Goal: Task Accomplishment & Management: Complete application form

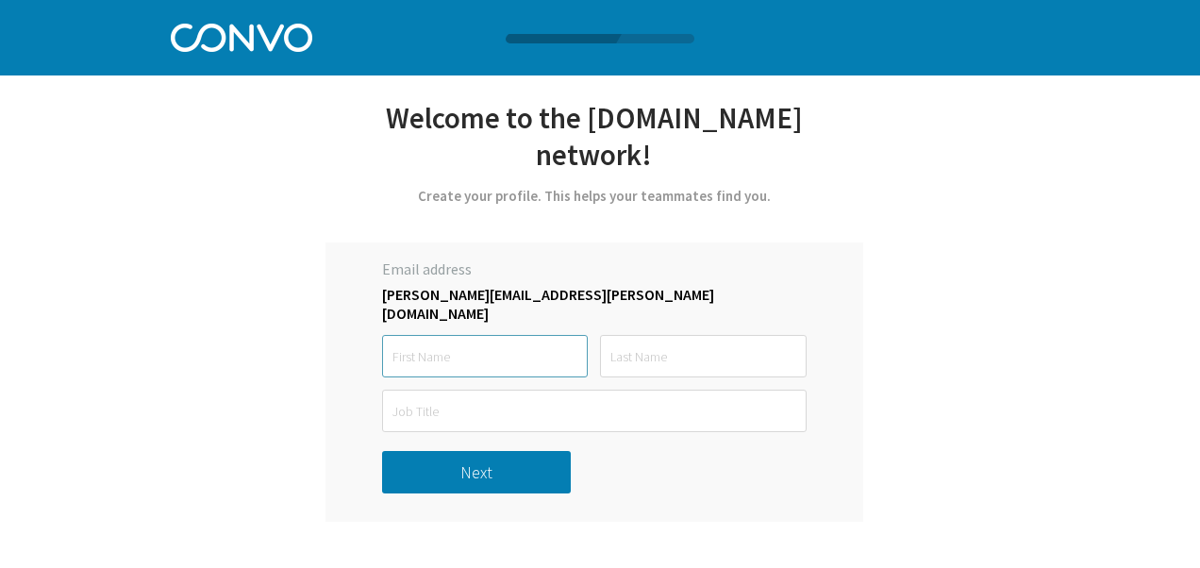
click at [484, 340] on input "text" at bounding box center [485, 356] width 206 height 42
click at [499, 341] on input "Nehal" at bounding box center [485, 356] width 206 height 42
drag, startPoint x: 499, startPoint y: 341, endPoint x: 427, endPoint y: 343, distance: 72.7
click at [427, 343] on input "Nehal" at bounding box center [485, 356] width 206 height 42
click at [498, 347] on input "Nehal" at bounding box center [485, 356] width 206 height 42
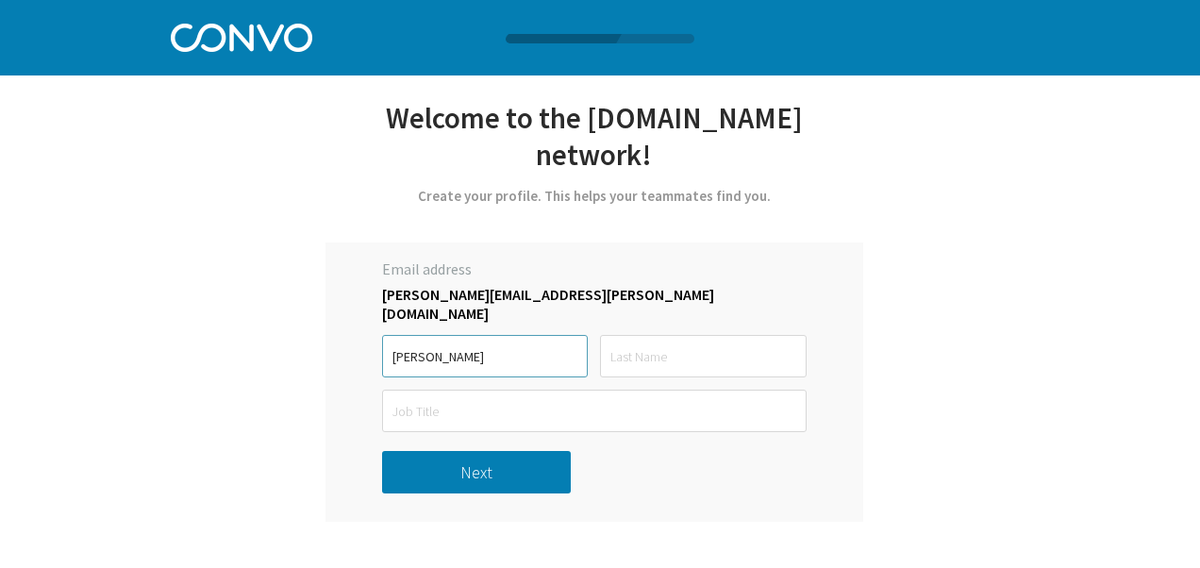
type input "Nehal"
click at [675, 348] on input "text" at bounding box center [703, 356] width 206 height 42
type input "Parab"
click at [544, 397] on input "text" at bounding box center [594, 411] width 425 height 42
click at [923, 432] on div "Let’s get started with Convo *Only registered personal email address and phone …" at bounding box center [595, 310] width 742 height 423
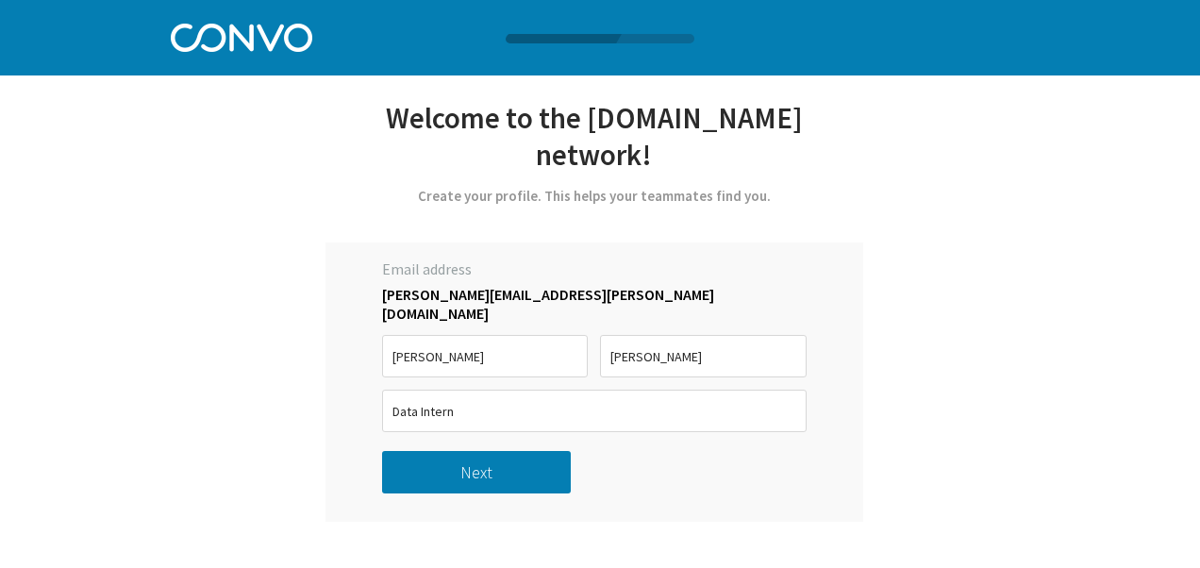
click at [923, 432] on div "Let’s get started with Convo *Only registered personal email address and phone …" at bounding box center [595, 310] width 742 height 423
click at [704, 416] on div "Email address nehal.parab@theinformationlab.ie Nehal Parab Data Intern must be …" at bounding box center [595, 382] width 538 height 279
click at [647, 402] on input "Data Intern" at bounding box center [594, 411] width 425 height 42
type input "D"
type input "Data Intern"
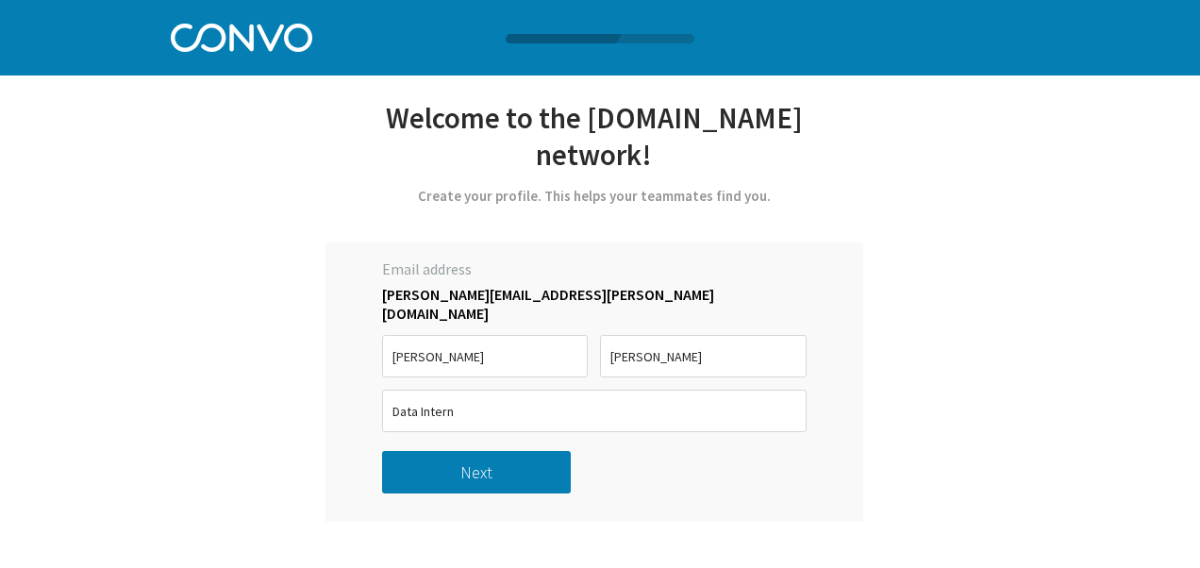
click at [872, 439] on div "Let’s get started with Convo *Only registered personal email address and phone …" at bounding box center [595, 310] width 742 height 423
click at [745, 398] on input "Data Intern" at bounding box center [594, 411] width 425 height 42
click at [947, 498] on div "Let’s get started with Convo *Only registered personal email address and phone …" at bounding box center [595, 310] width 742 height 423
click at [791, 390] on input "Data Intern" at bounding box center [594, 411] width 425 height 42
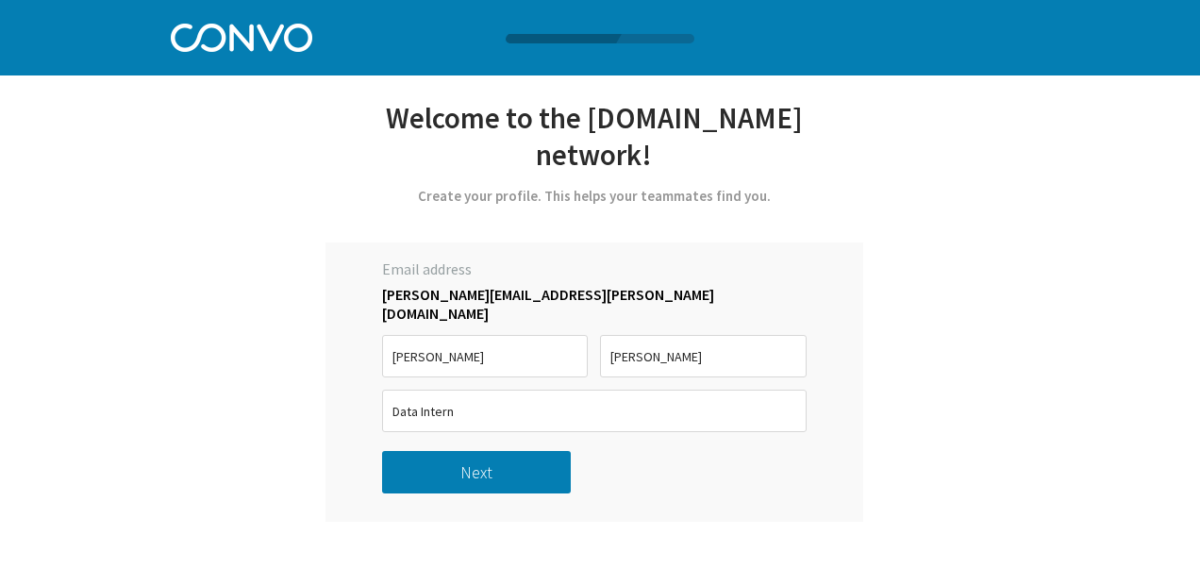
click at [895, 392] on div "Let’s get started with Convo *Only registered personal email address and phone …" at bounding box center [595, 310] width 742 height 423
click at [1030, 301] on div "Let’s get started with Convo *Only registered personal email address and phone …" at bounding box center [600, 261] width 1200 height 522
click at [1102, 264] on div "Let’s get started with Convo *Only registered personal email address and phone …" at bounding box center [600, 261] width 1200 height 522
click at [661, 395] on input "Data Intern" at bounding box center [594, 411] width 425 height 42
click at [921, 396] on div "Let’s get started with Convo *Only registered personal email address and phone …" at bounding box center [595, 310] width 742 height 423
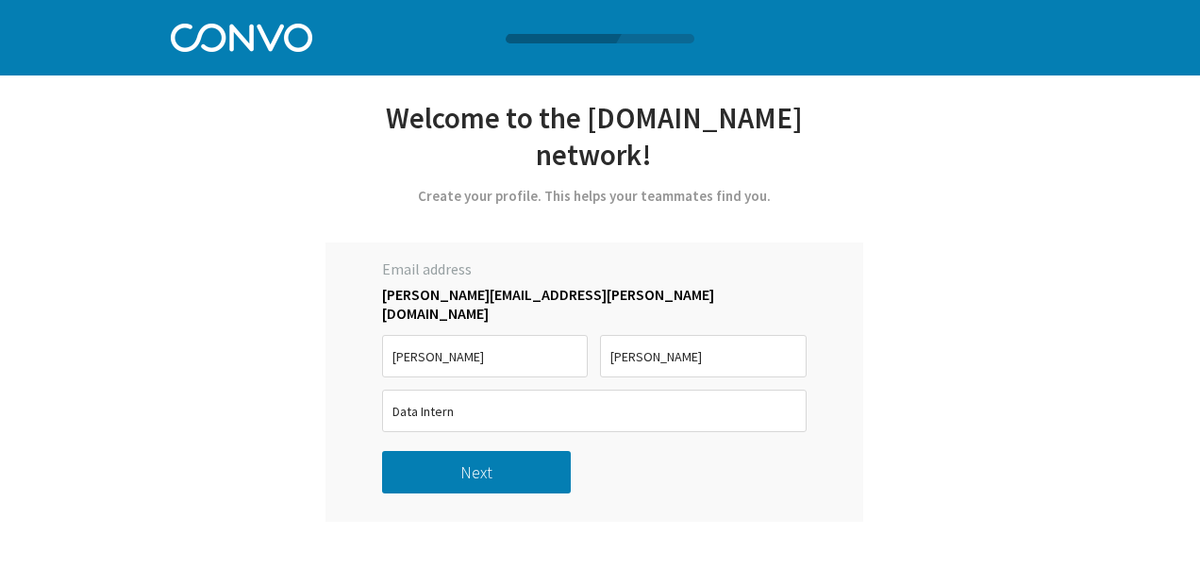
click at [449, 452] on button "Next" at bounding box center [476, 472] width 189 height 42
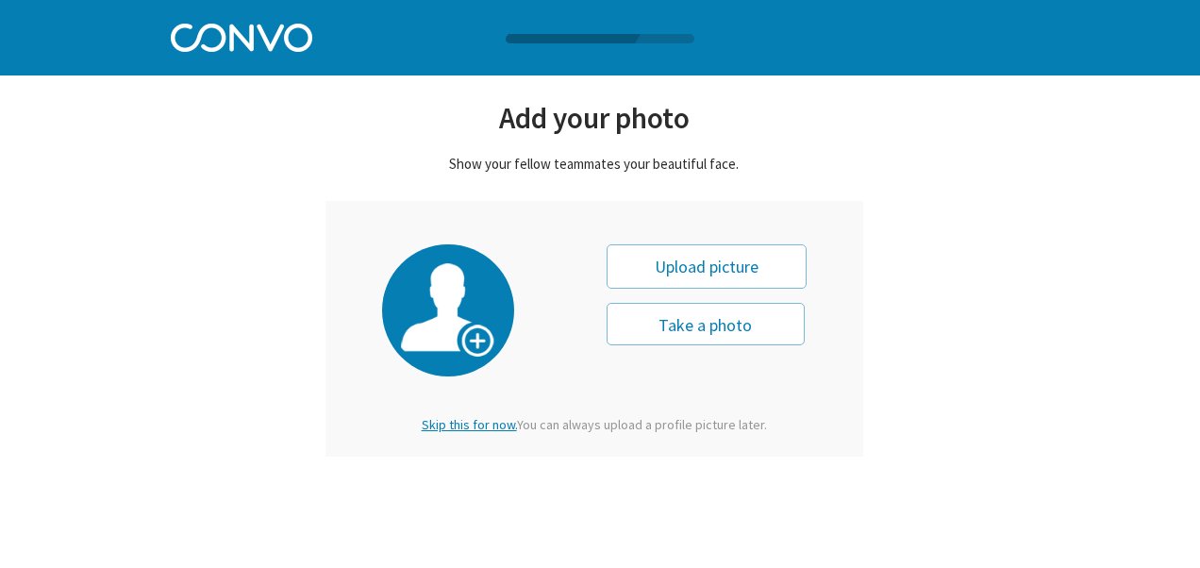
drag, startPoint x: 741, startPoint y: 486, endPoint x: 613, endPoint y: 451, distance: 132.1
click at [613, 92] on html "Log in Pricing Security Apps Contact Sales Careers 1 1 1 Let’s get started with…" at bounding box center [600, 46] width 1200 height 92
drag, startPoint x: 613, startPoint y: 451, endPoint x: 594, endPoint y: 427, distance: 30.8
click at [594, 427] on div "Skip this for now. You can always upload a profile picture later." at bounding box center [594, 424] width 377 height 17
click at [486, 427] on span "Skip this for now." at bounding box center [469, 424] width 95 height 17
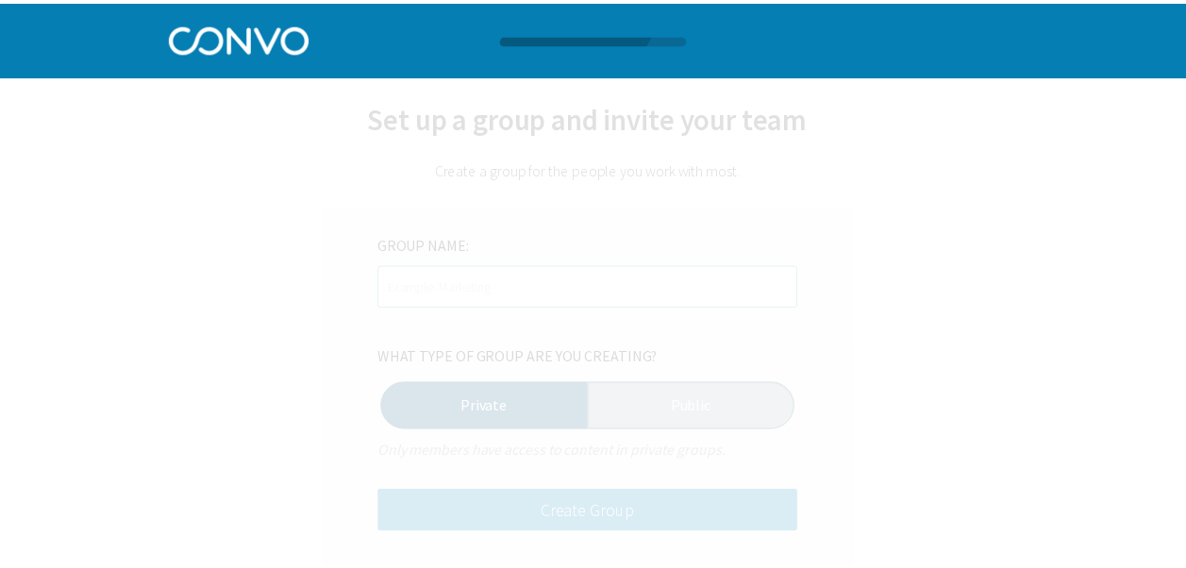
scroll to position [1, 0]
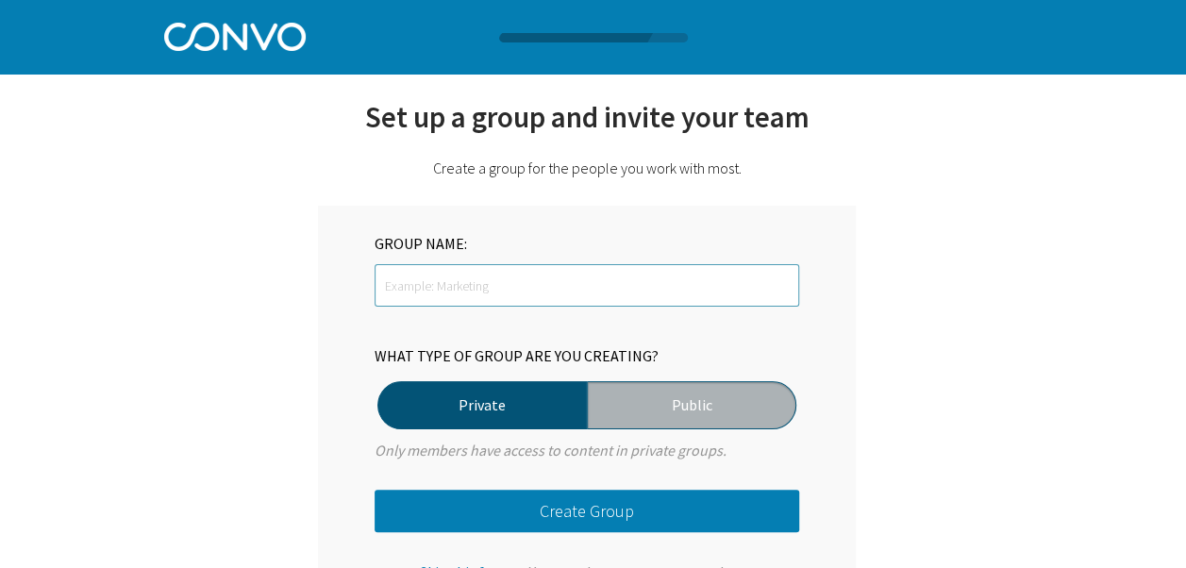
click at [581, 287] on input "text" at bounding box center [587, 285] width 425 height 42
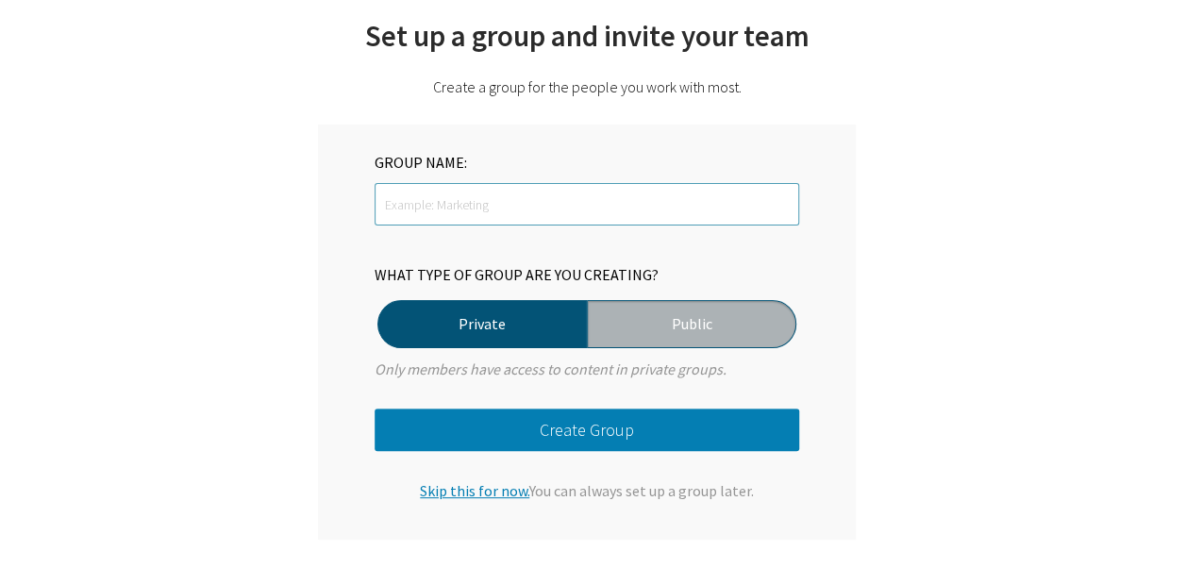
scroll to position [0, 0]
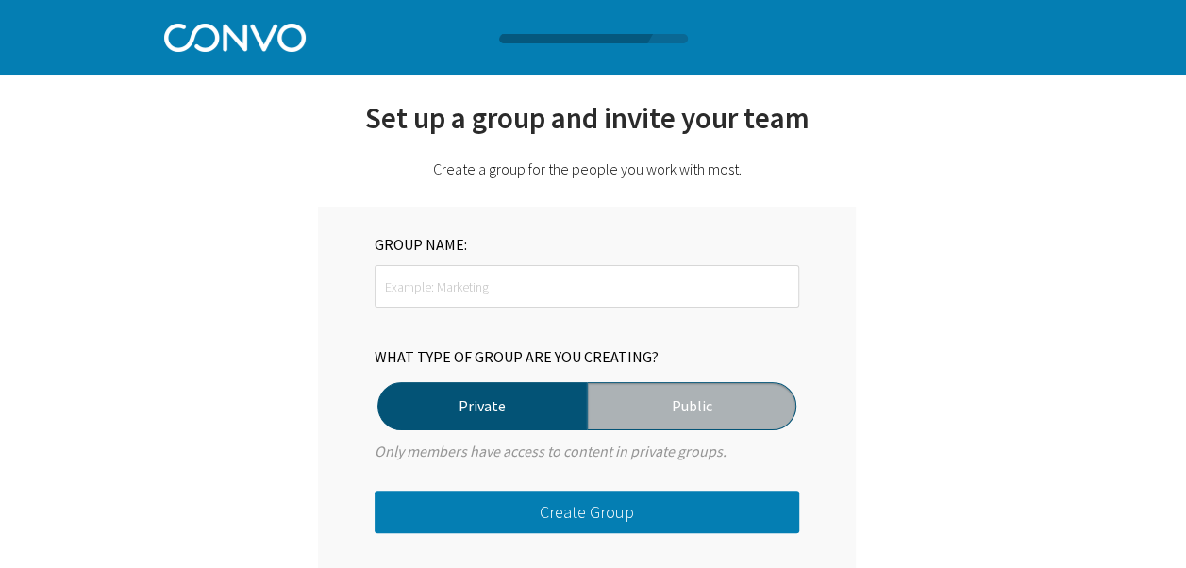
click at [253, 38] on div at bounding box center [593, 38] width 1186 height 9
click at [272, 31] on img at bounding box center [235, 35] width 142 height 33
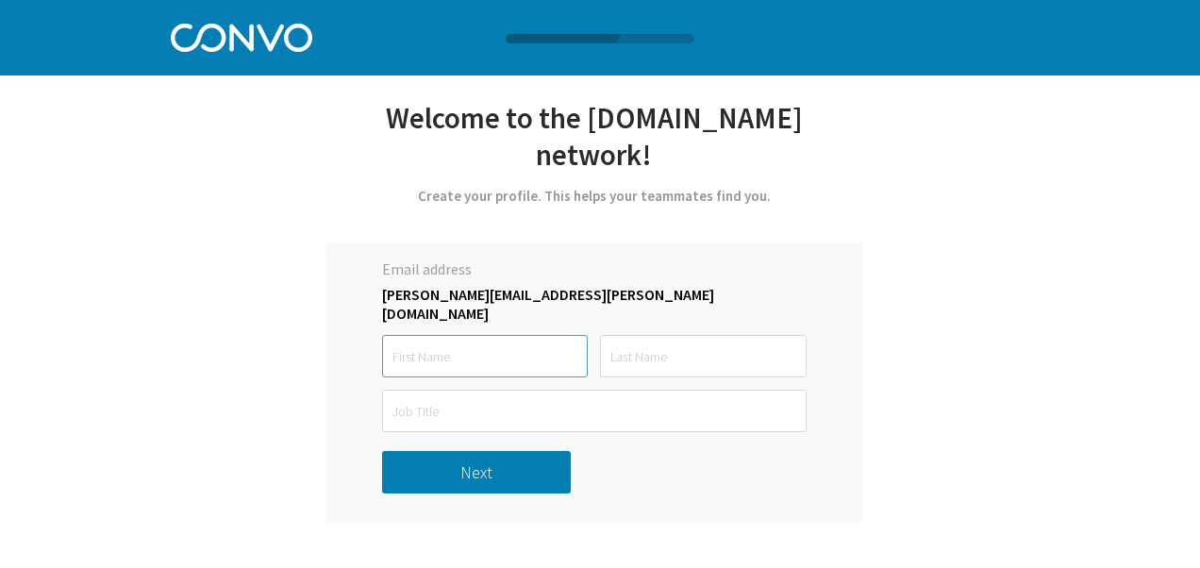
click at [508, 348] on input "text" at bounding box center [485, 356] width 206 height 42
type input "Nehal"
type input "Parab"
type input "Nehal"
click at [468, 400] on input "text" at bounding box center [594, 411] width 425 height 42
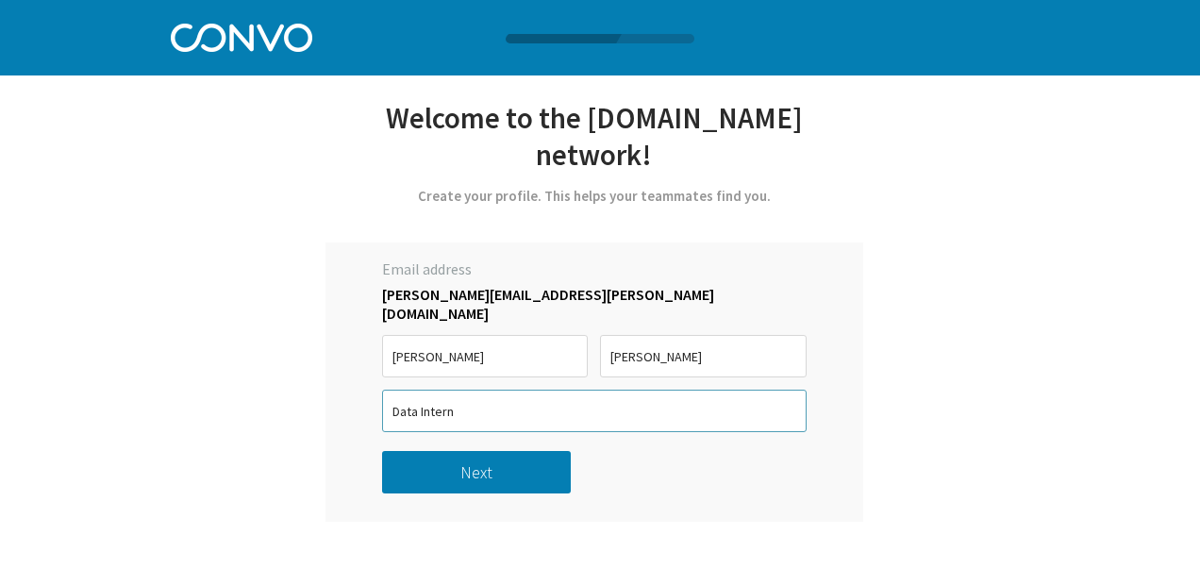
type input "Data Intern"
click at [472, 451] on button "Next" at bounding box center [476, 472] width 189 height 42
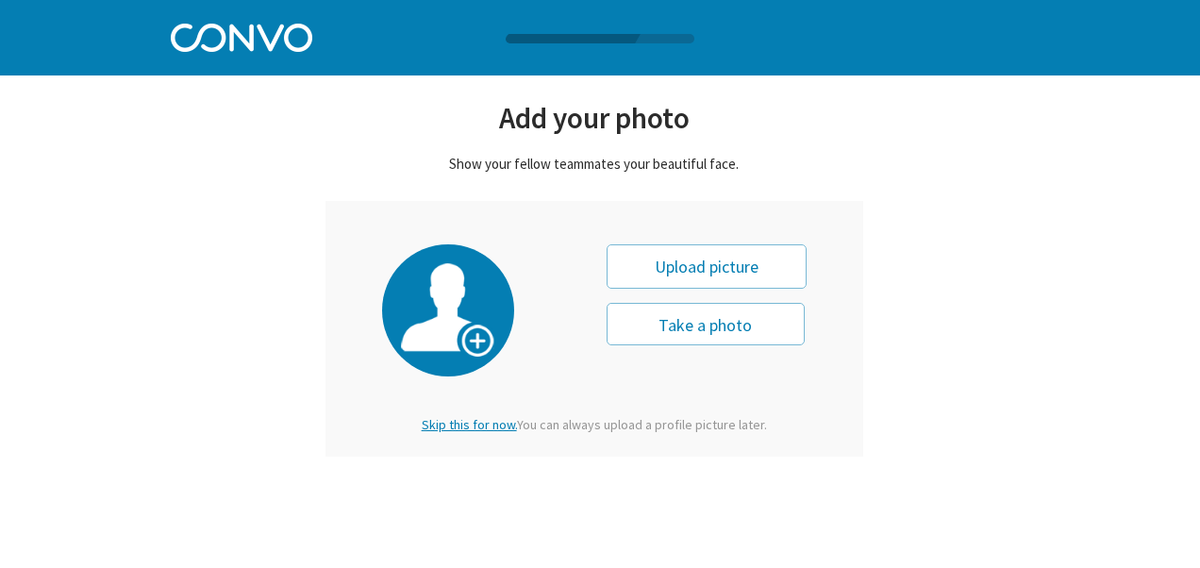
click at [472, 430] on span "Skip this for now." at bounding box center [469, 424] width 95 height 17
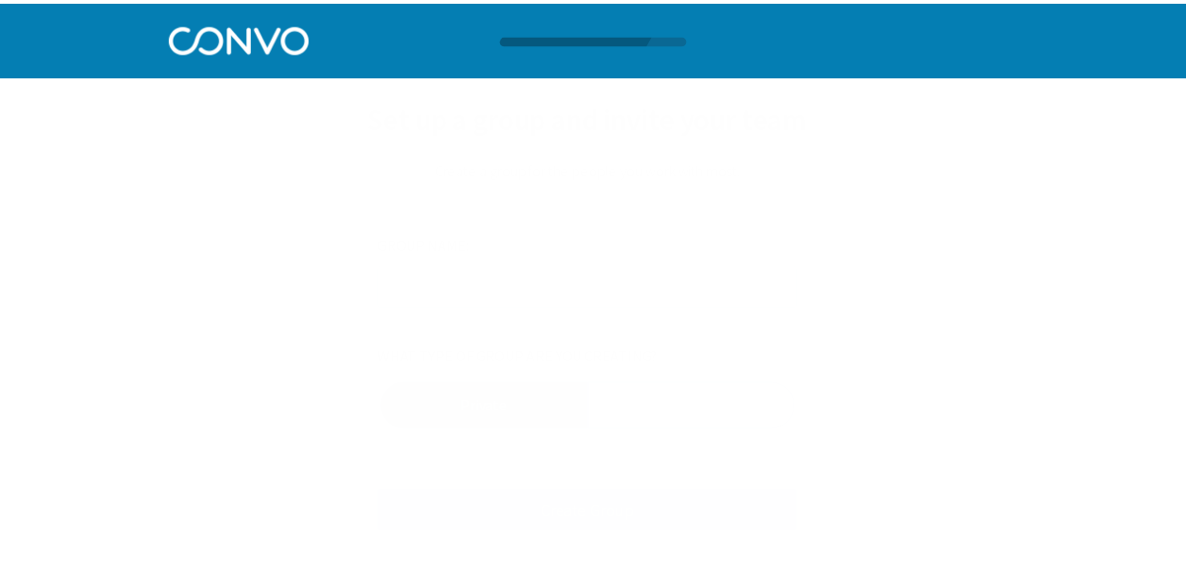
scroll to position [1, 0]
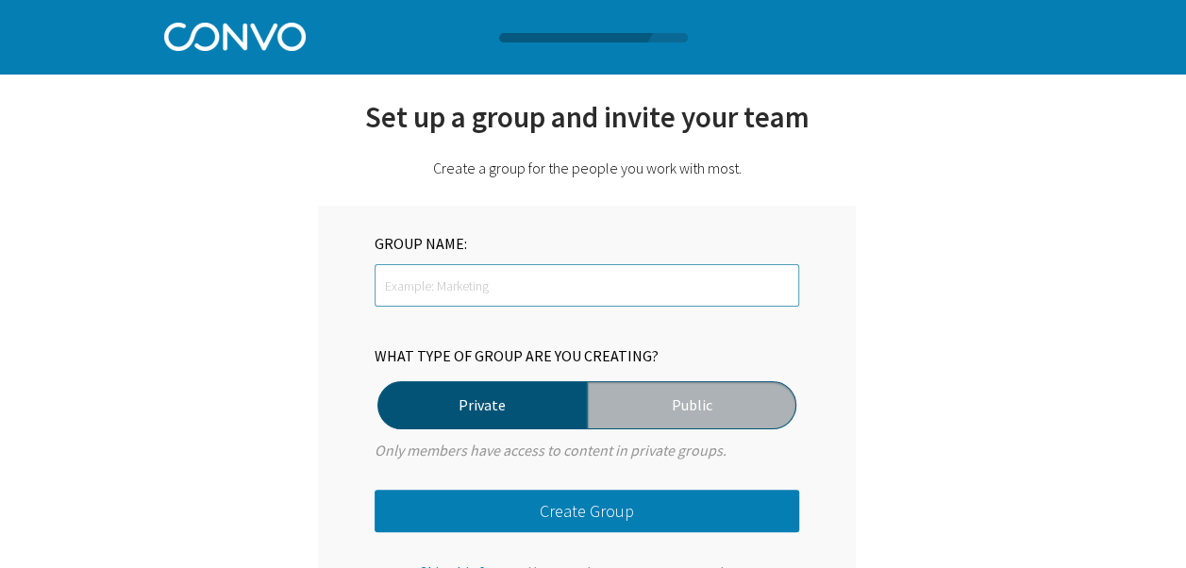
click at [488, 283] on input "text" at bounding box center [587, 285] width 425 height 42
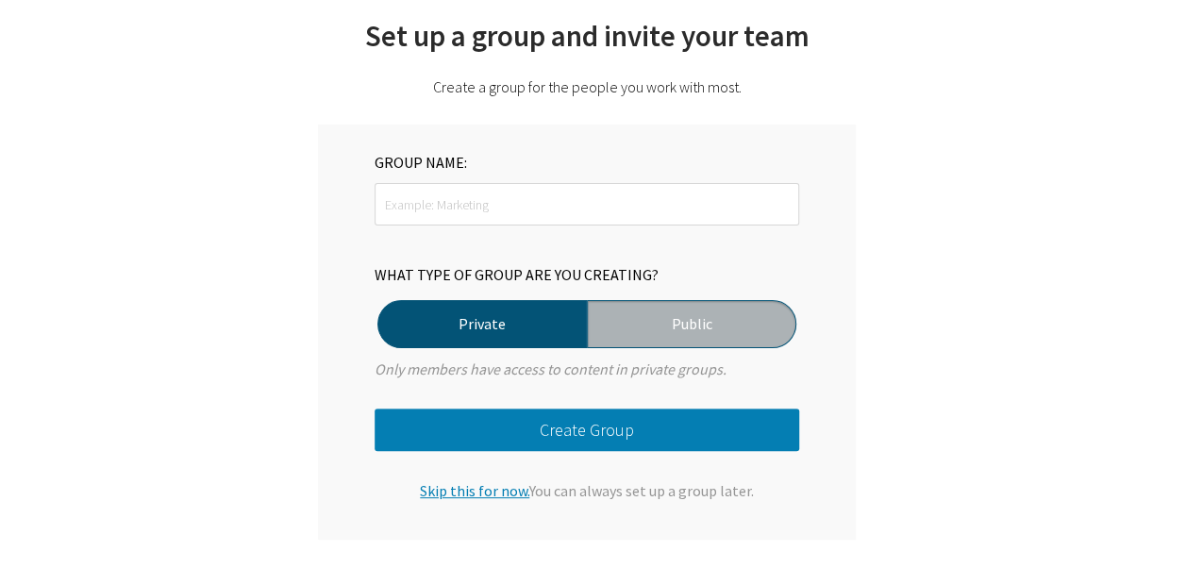
click at [489, 493] on span "Skip this for now." at bounding box center [474, 490] width 109 height 19
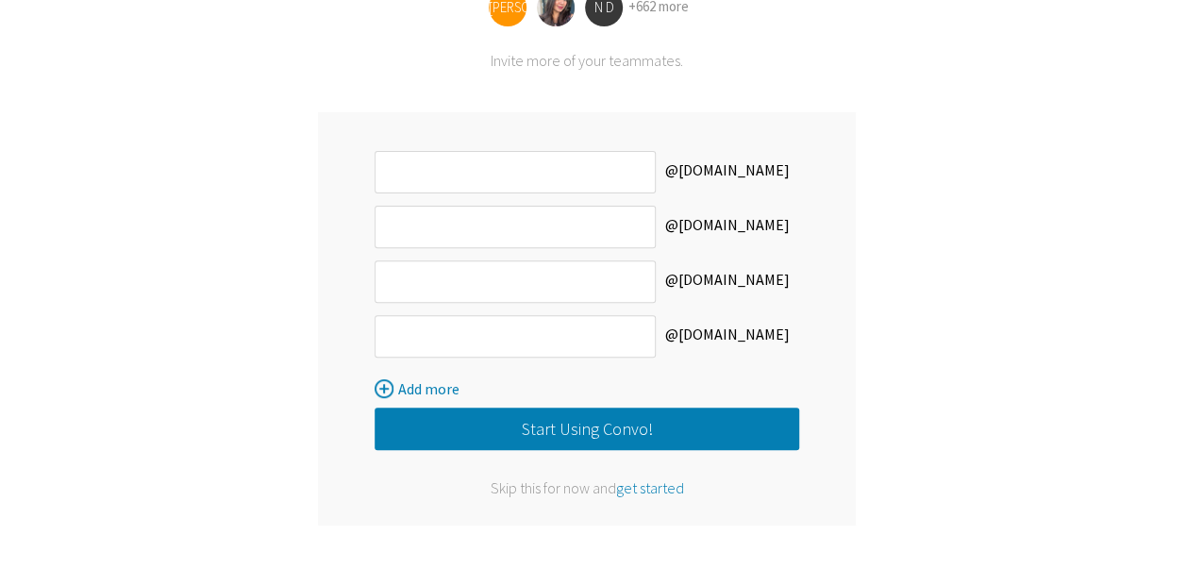
scroll to position [234, 0]
click at [630, 494] on span "get started" at bounding box center [650, 487] width 68 height 19
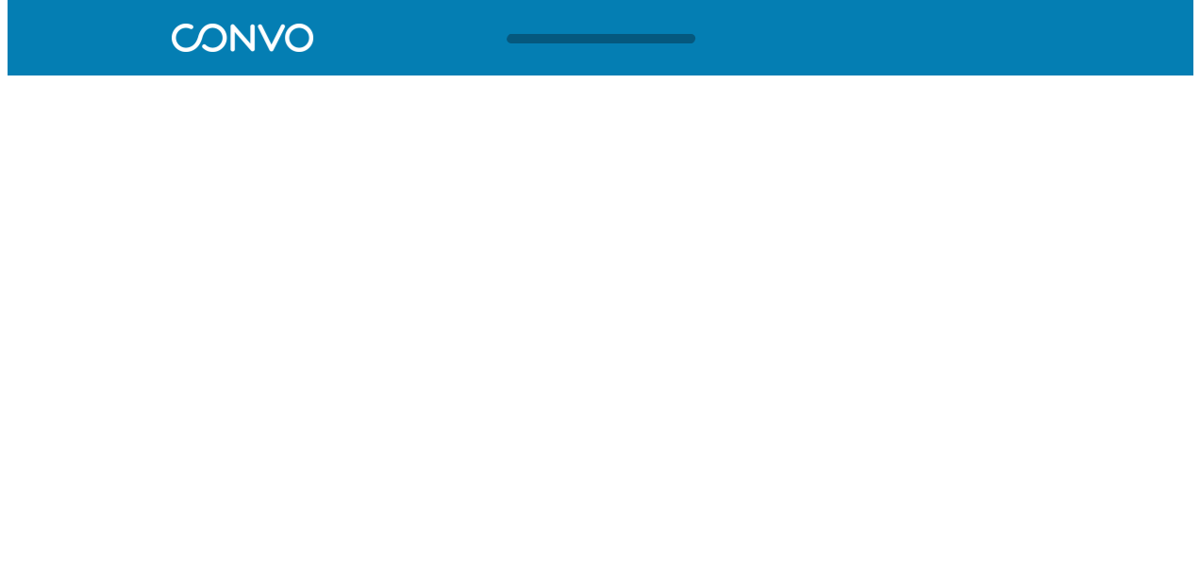
scroll to position [0, 0]
